Goal: Task Accomplishment & Management: Manage account settings

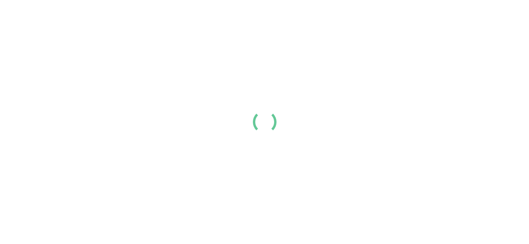
drag, startPoint x: 0, startPoint y: 0, endPoint x: 186, endPoint y: 229, distance: 294.7
drag, startPoint x: 186, startPoint y: 229, endPoint x: 462, endPoint y: 107, distance: 301.4
click at [462, 107] on div at bounding box center [264, 122] width 529 height 244
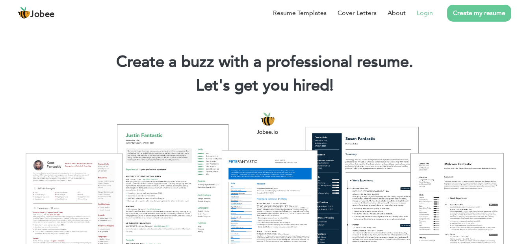
click at [428, 12] on link "Login" at bounding box center [425, 12] width 16 height 9
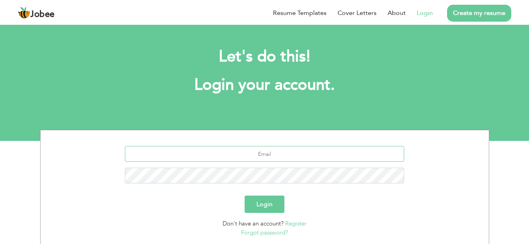
click at [175, 156] on input "text" at bounding box center [264, 154] width 279 height 16
type input "kaqeel381@gmail.com"
click at [262, 235] on link "Forgot password?" at bounding box center [264, 233] width 47 height 8
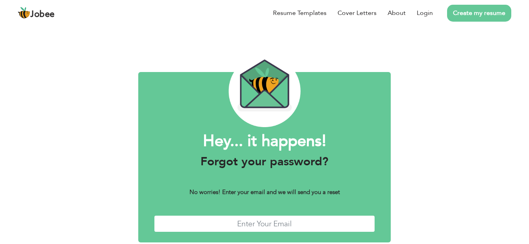
click at [254, 220] on input "text" at bounding box center [264, 223] width 221 height 17
type input "kaqeel381@gmail.com"
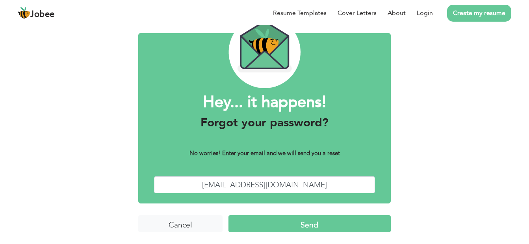
click at [283, 222] on input "Send" at bounding box center [309, 223] width 163 height 17
